Goal: Task Accomplishment & Management: Manage account settings

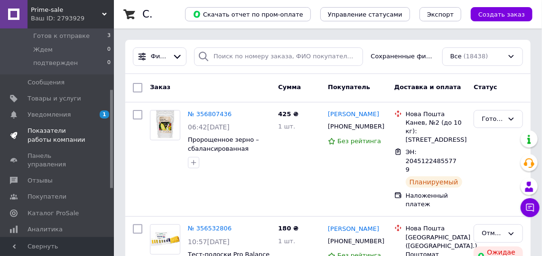
scroll to position [129, 0]
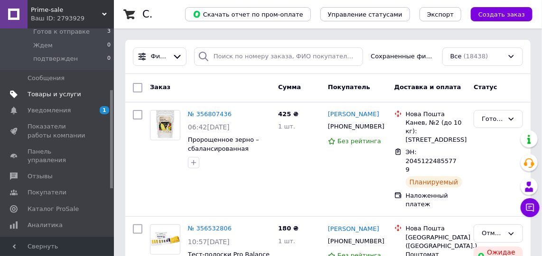
click at [59, 91] on span "Товары и услуги" at bounding box center [55, 94] width 54 height 9
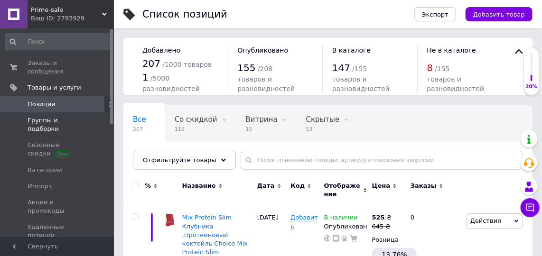
click at [70, 116] on span "Группы и подборки" at bounding box center [58, 124] width 60 height 17
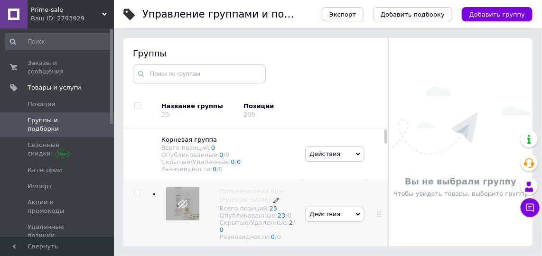
click at [254, 217] on div "Опубликованные: 23 / 0" at bounding box center [258, 215] width 76 height 7
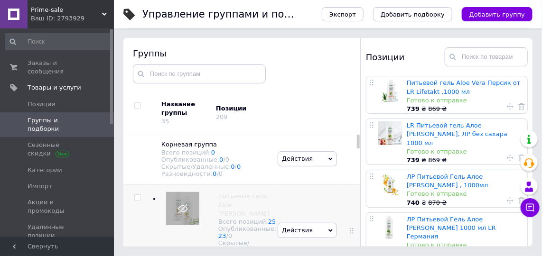
scroll to position [43, 0]
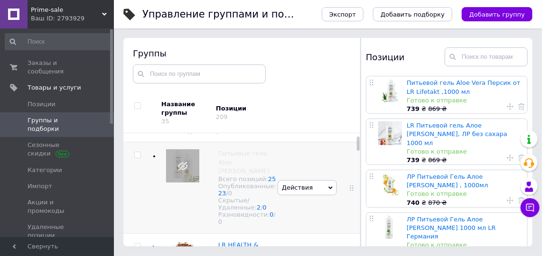
click at [328, 190] on icon at bounding box center [330, 188] width 4 height 3
click at [293, 213] on li "Опубликовать группу" at bounding box center [307, 210] width 59 height 22
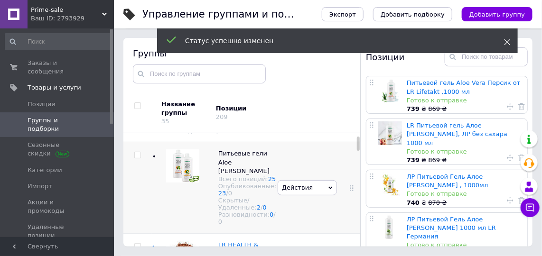
click at [507, 40] on icon at bounding box center [507, 42] width 7 height 7
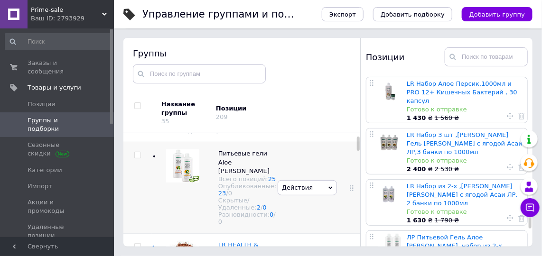
scroll to position [1016, 0]
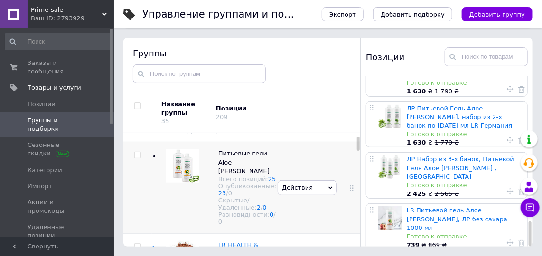
click at [177, 193] on div at bounding box center [180, 187] width 38 height 77
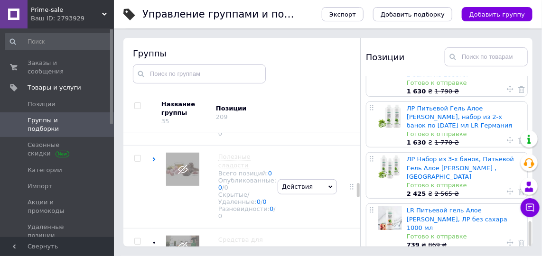
scroll to position [905, 0]
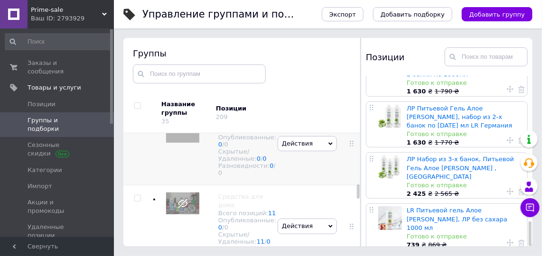
click at [328, 146] on icon at bounding box center [330, 144] width 4 height 4
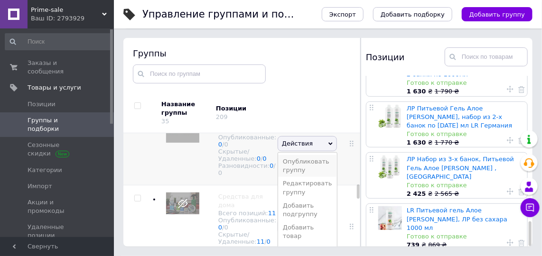
click at [296, 177] on li "Опубликовать группу" at bounding box center [307, 166] width 59 height 22
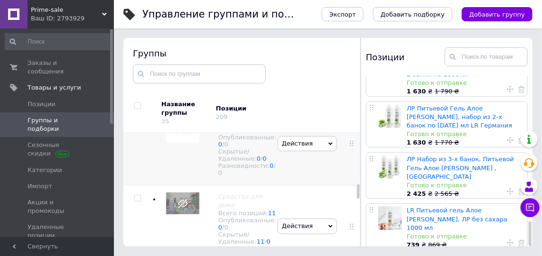
click at [328, 146] on icon at bounding box center [330, 144] width 4 height 4
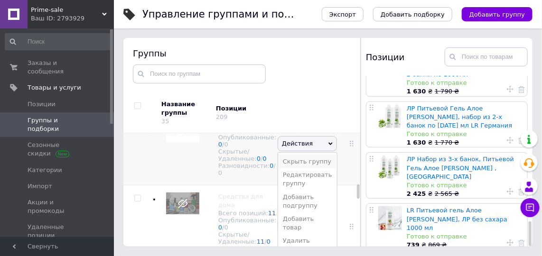
click at [305, 168] on li "Скрыть группу" at bounding box center [307, 161] width 59 height 13
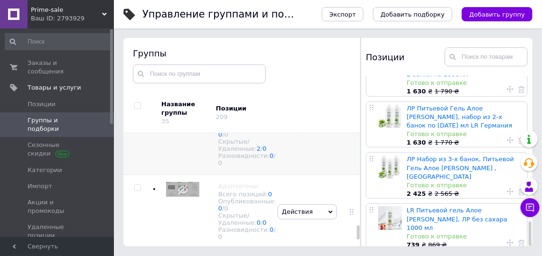
scroll to position [1681, 0]
click at [328, 123] on icon at bounding box center [330, 121] width 4 height 4
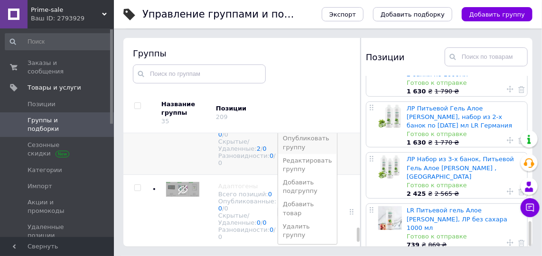
click at [301, 154] on li "Опубликовать группу" at bounding box center [307, 143] width 59 height 22
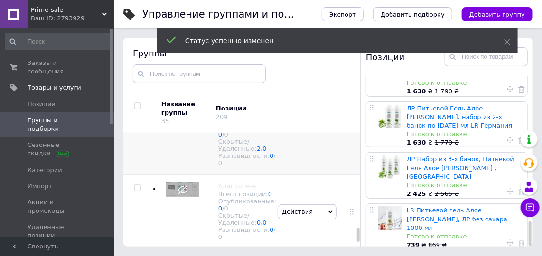
click at [230, 116] on span "Клеточное питание фИТЛАЙН антивозрастная продукция" at bounding box center [244, 95] width 52 height 42
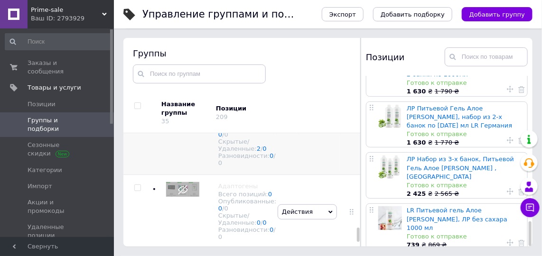
scroll to position [0, 0]
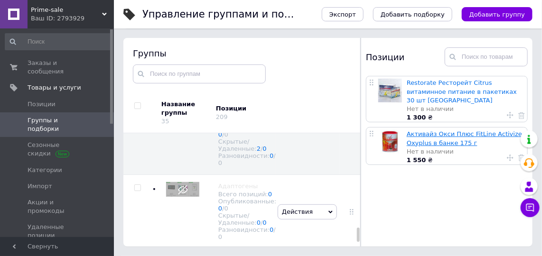
click at [419, 130] on link "Активайз Окси Плюс FitLine Activize Oxyplus в банке 175 г" at bounding box center [463, 138] width 115 height 16
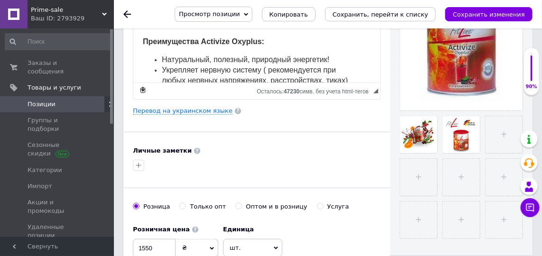
scroll to position [258, 0]
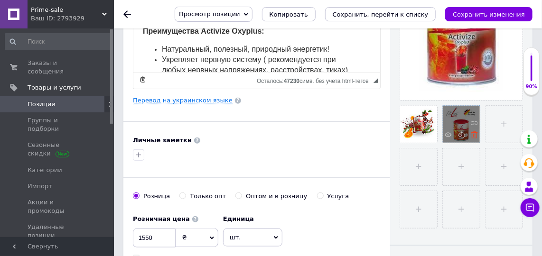
click at [474, 136] on icon at bounding box center [473, 134] width 7 height 7
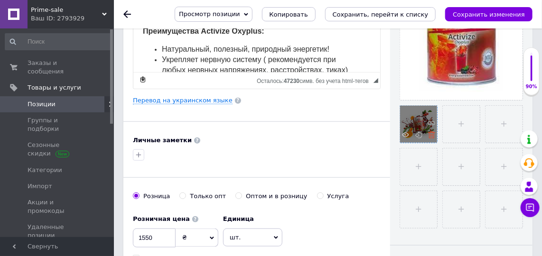
click at [430, 133] on icon at bounding box center [431, 134] width 7 height 7
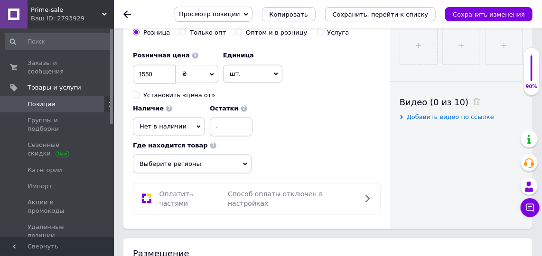
scroll to position [431, 0]
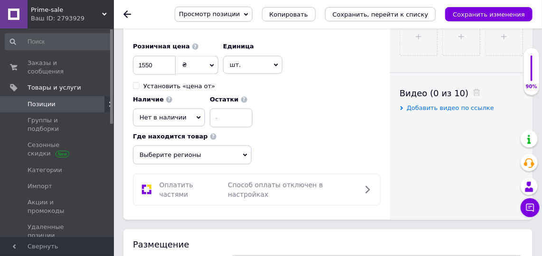
click at [196, 116] on icon at bounding box center [198, 118] width 4 height 4
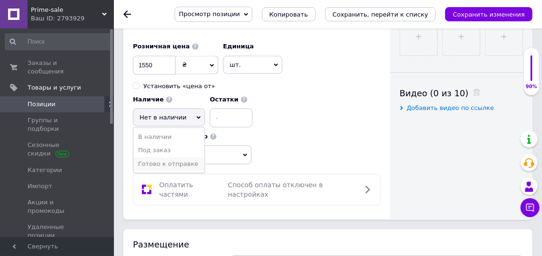
click at [160, 157] on li "Готово к отправке" at bounding box center [168, 163] width 71 height 13
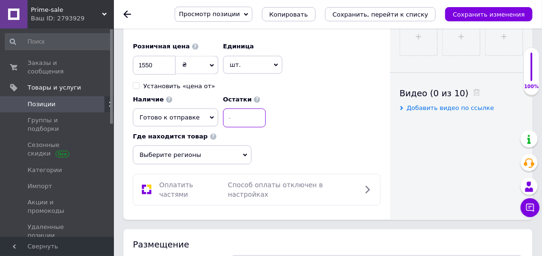
click at [229, 112] on input at bounding box center [244, 118] width 43 height 19
type input "2"
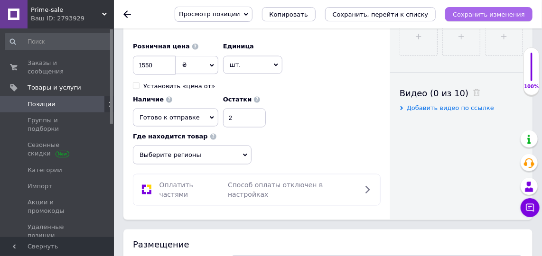
click at [467, 11] on icon "Сохранить изменения" at bounding box center [488, 14] width 72 height 7
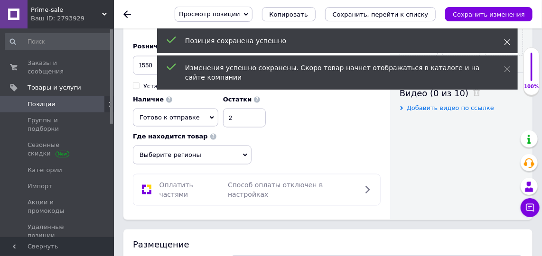
click at [506, 40] on icon at bounding box center [507, 42] width 7 height 7
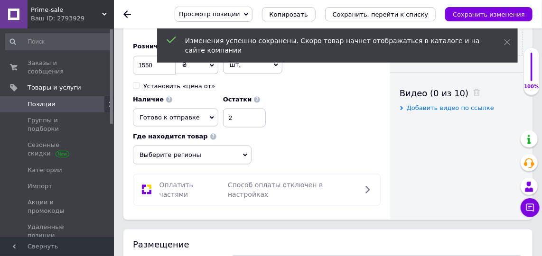
click at [506, 40] on icon at bounding box center [507, 42] width 7 height 7
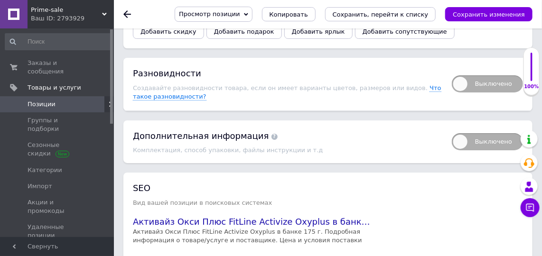
scroll to position [1293, 0]
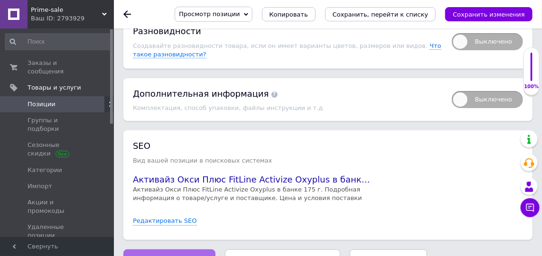
click at [155, 256] on span "Сохранить изменения" at bounding box center [169, 259] width 72 height 7
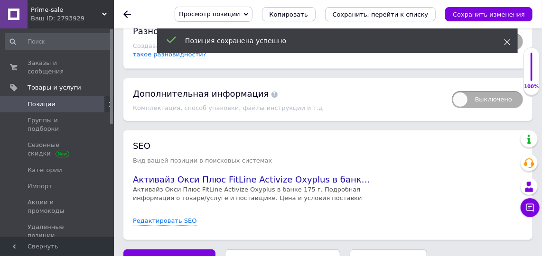
click at [506, 40] on icon at bounding box center [507, 42] width 7 height 7
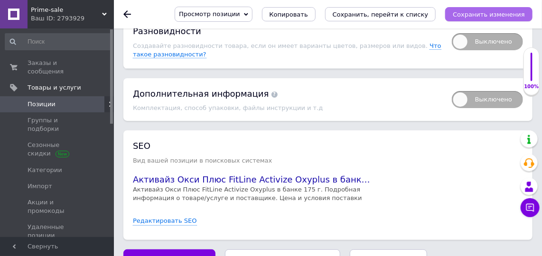
click at [489, 14] on icon "Сохранить изменения" at bounding box center [488, 14] width 72 height 7
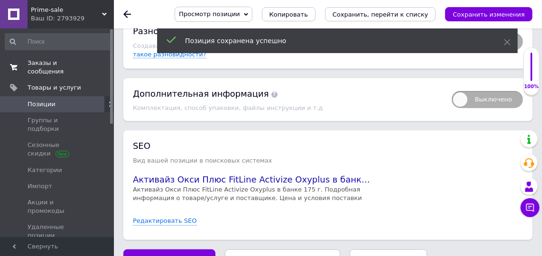
click at [65, 63] on span "Заказы и сообщения" at bounding box center [58, 67] width 60 height 17
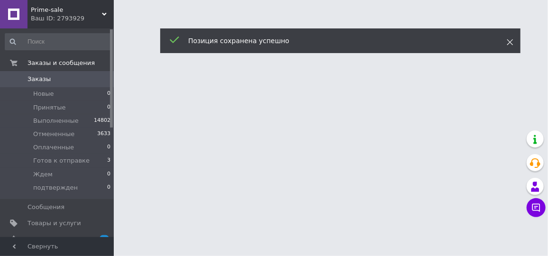
click at [509, 39] on icon at bounding box center [510, 42] width 7 height 7
